Goal: Transaction & Acquisition: Purchase product/service

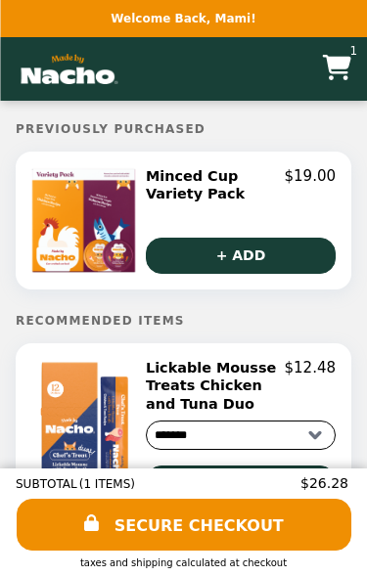
click at [333, 72] on icon "Main" at bounding box center [337, 67] width 28 height 25
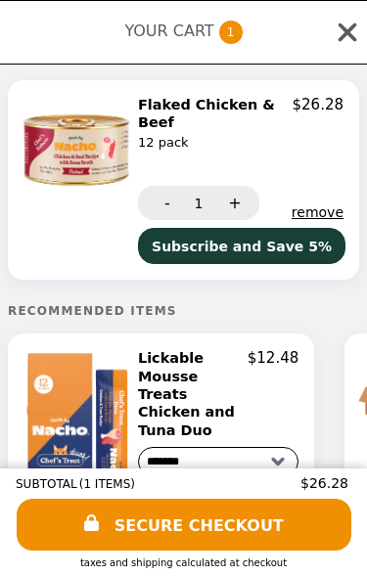
click at [161, 204] on button "-" at bounding box center [165, 203] width 54 height 34
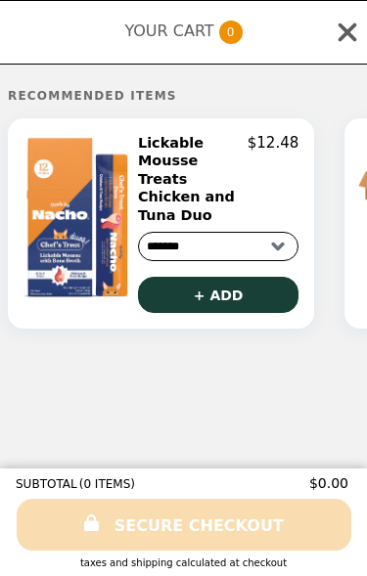
click at [335, 23] on icon at bounding box center [346, 32] width 29 height 29
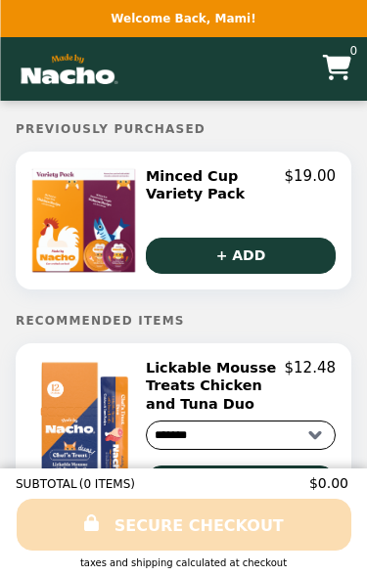
click at [66, 66] on img "Main" at bounding box center [70, 69] width 108 height 40
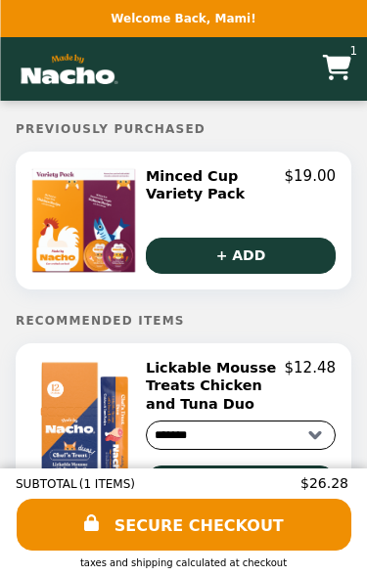
click at [97, 77] on img "Main" at bounding box center [70, 69] width 108 height 40
click at [53, 80] on img "Main" at bounding box center [70, 69] width 108 height 40
